Goal: Information Seeking & Learning: Learn about a topic

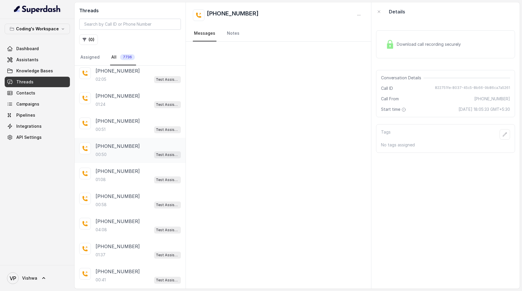
scroll to position [45, 0]
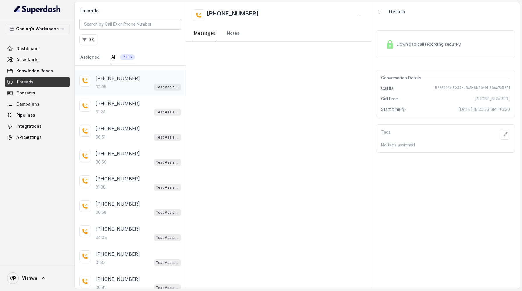
click at [114, 86] on div "02:05 Test Assistant-3" at bounding box center [137, 87] width 85 height 8
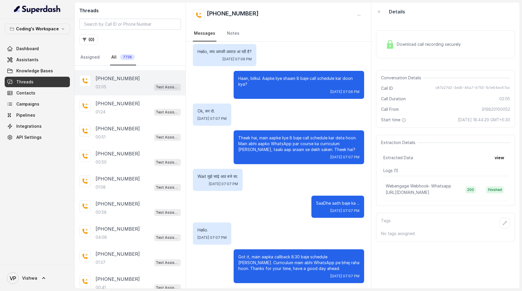
scroll to position [265, 0]
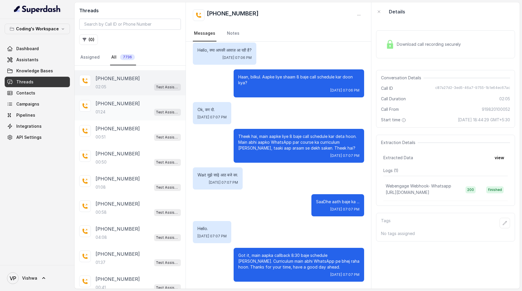
click at [117, 102] on p "+919556295866" at bounding box center [117, 103] width 44 height 7
